Goal: Use online tool/utility

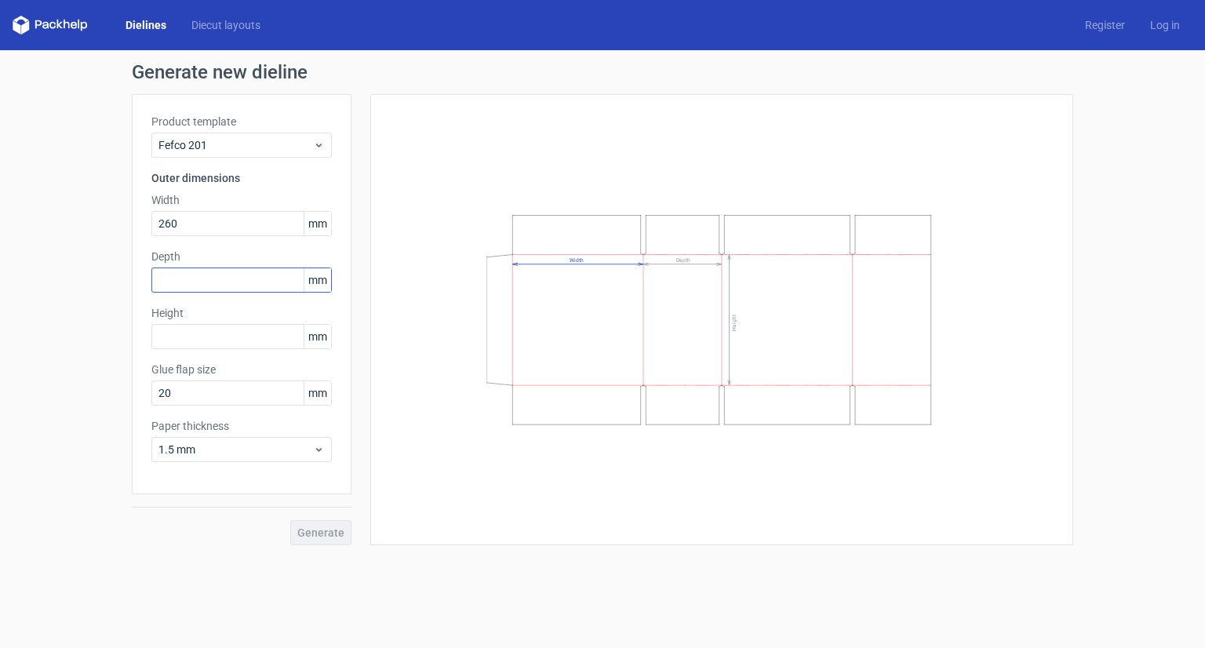
type input "260"
click at [215, 267] on input "text" at bounding box center [241, 279] width 180 height 25
type input "220"
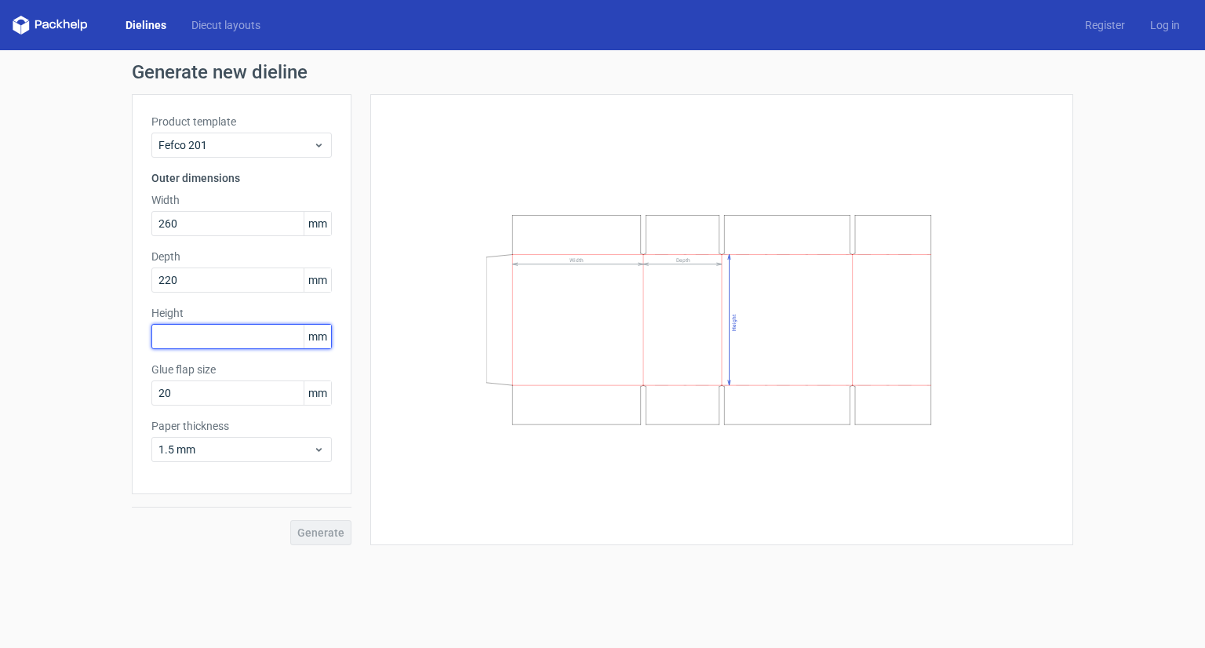
click at [194, 343] on input "text" at bounding box center [241, 336] width 180 height 25
type input "200"
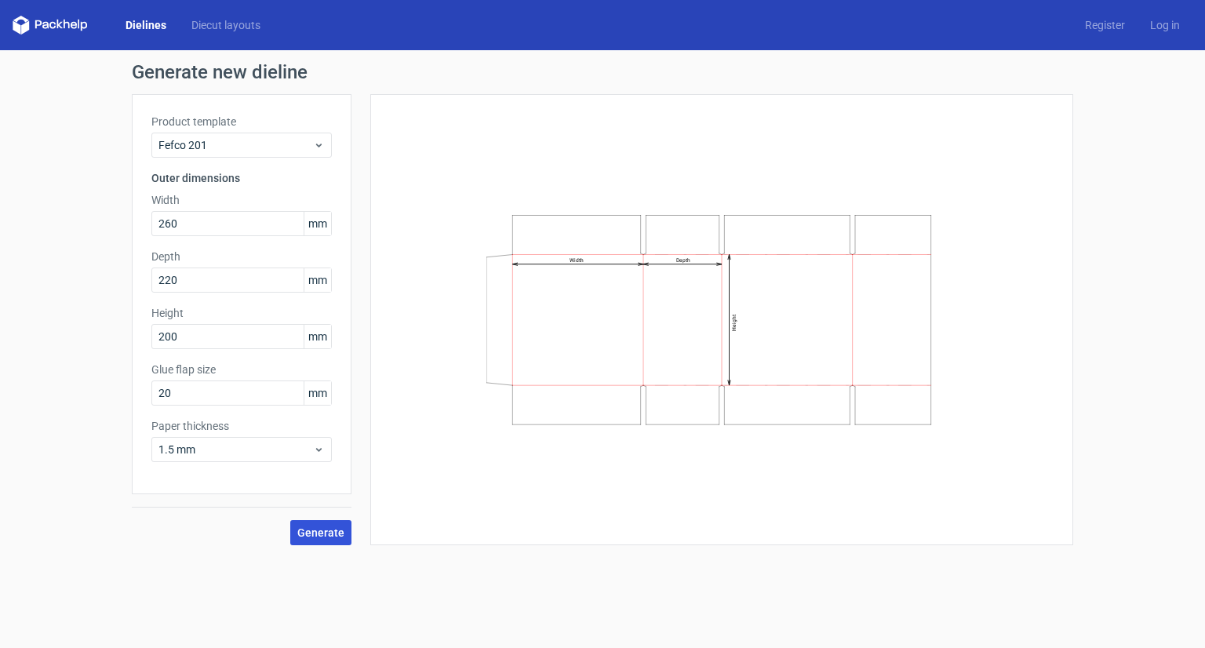
click at [329, 528] on span "Generate" at bounding box center [320, 532] width 47 height 11
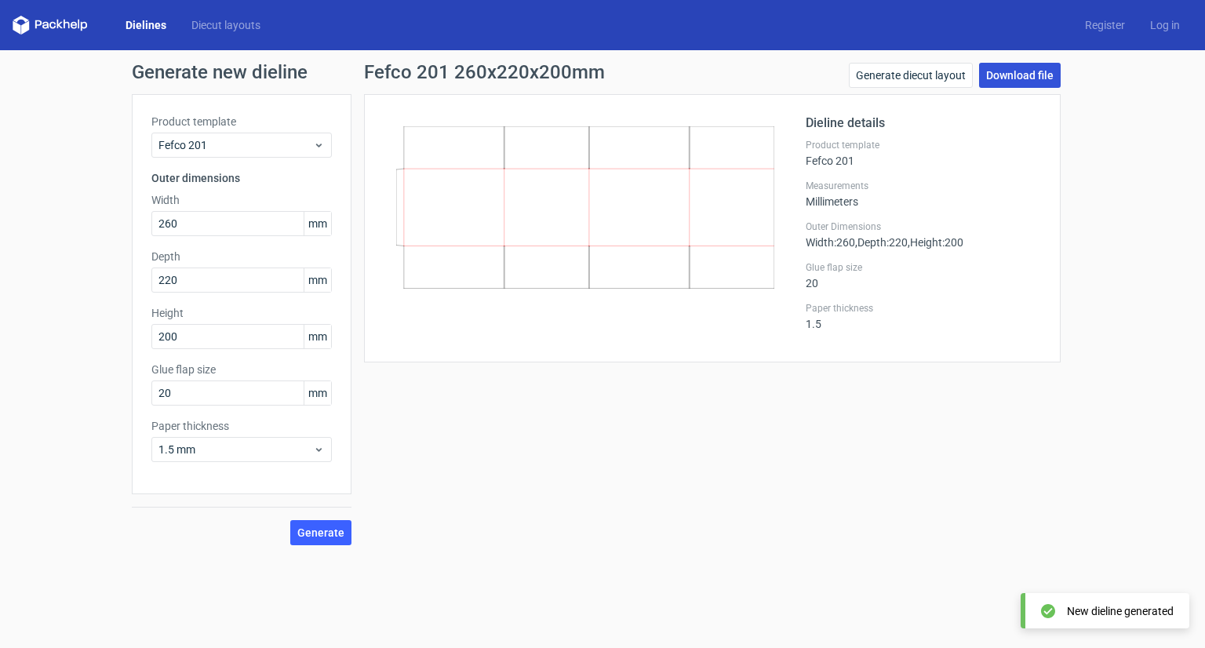
click at [1020, 70] on link "Download file" at bounding box center [1020, 75] width 82 height 25
